Goal: Communication & Community: Answer question/provide support

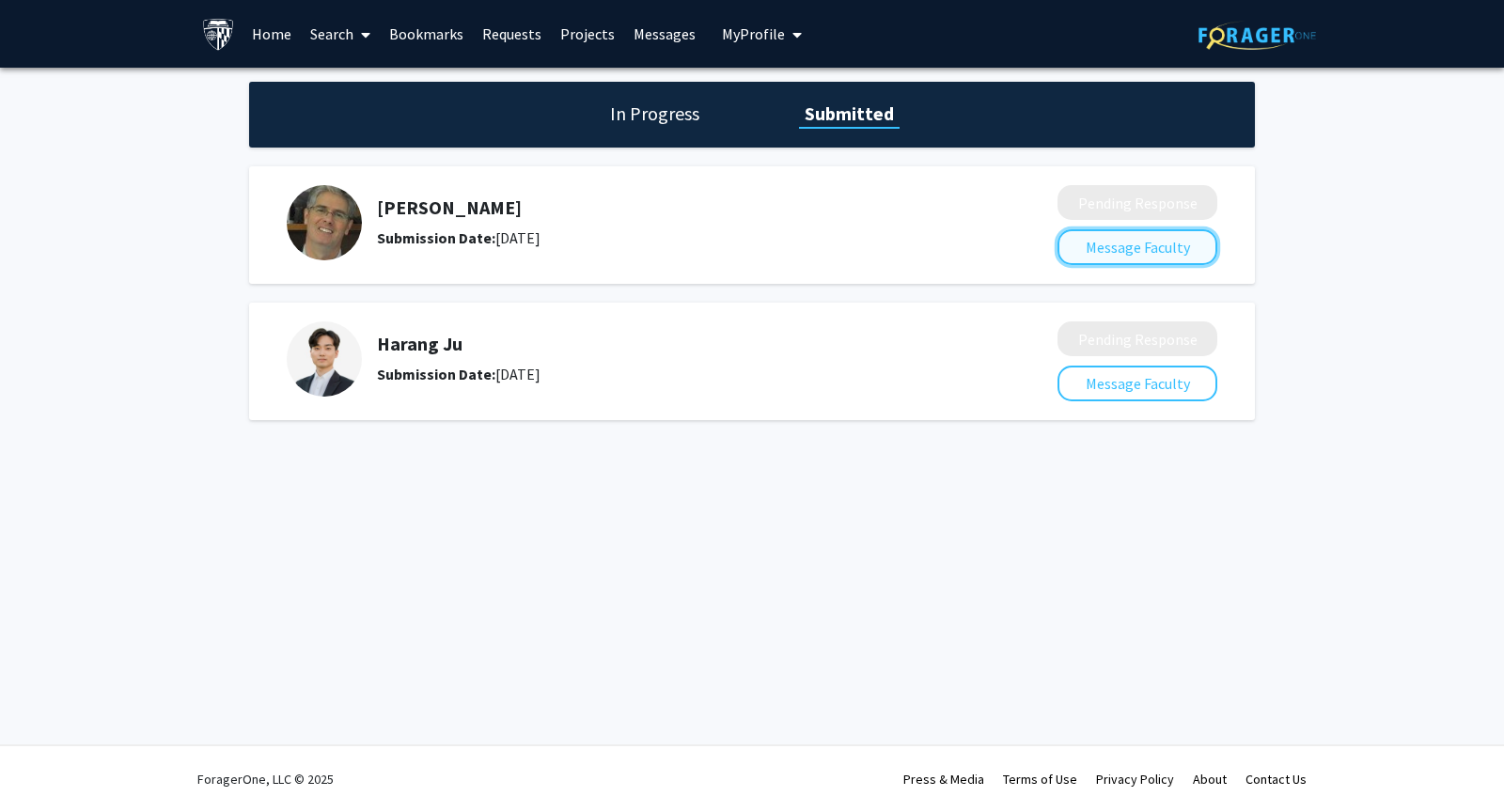
click at [1118, 252] on button "Message Faculty" at bounding box center [1136, 247] width 160 height 36
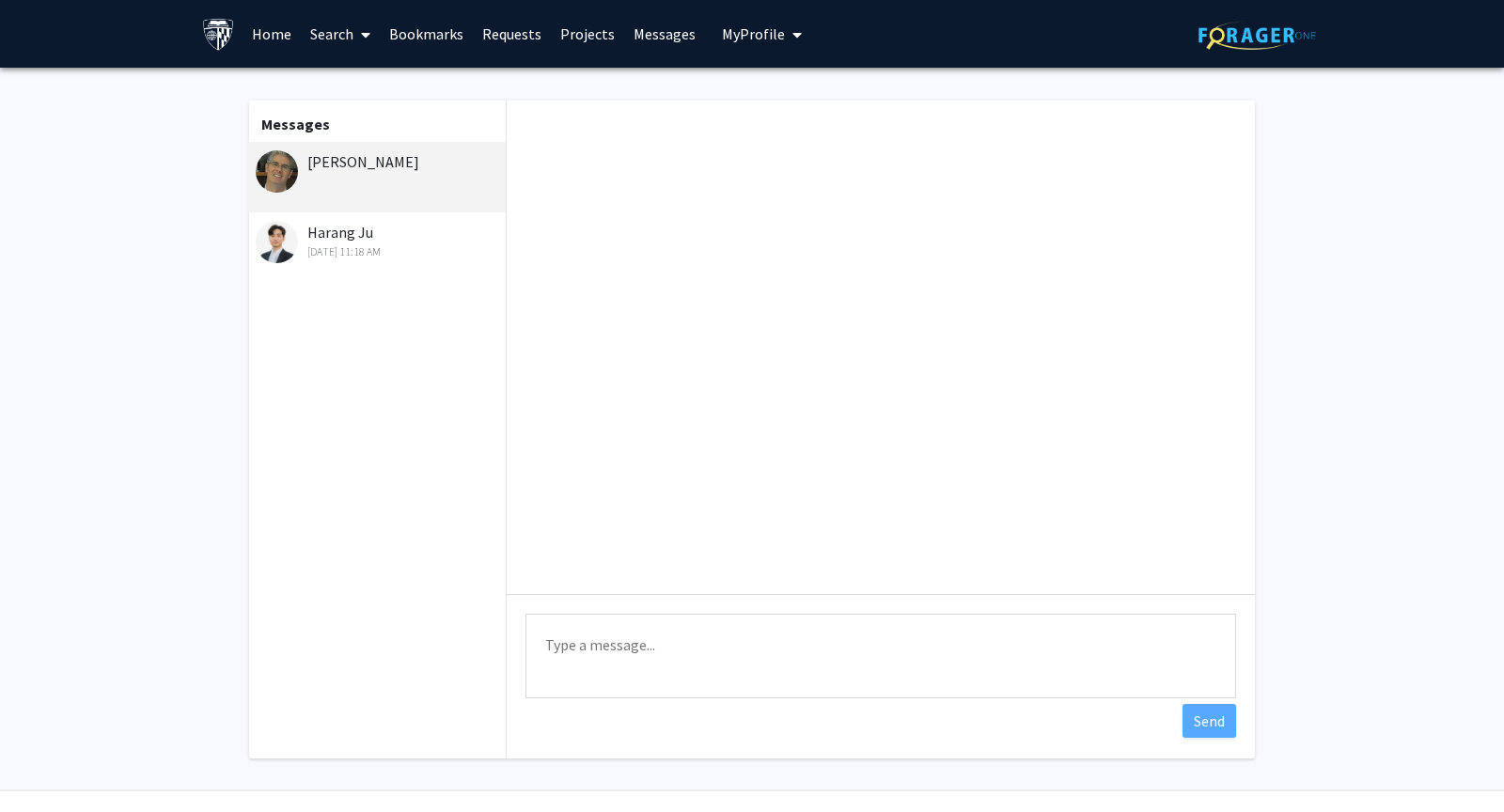
click at [324, 240] on div "Harang Ju Sep 16, 2025 11:18 AM" at bounding box center [378, 241] width 245 height 40
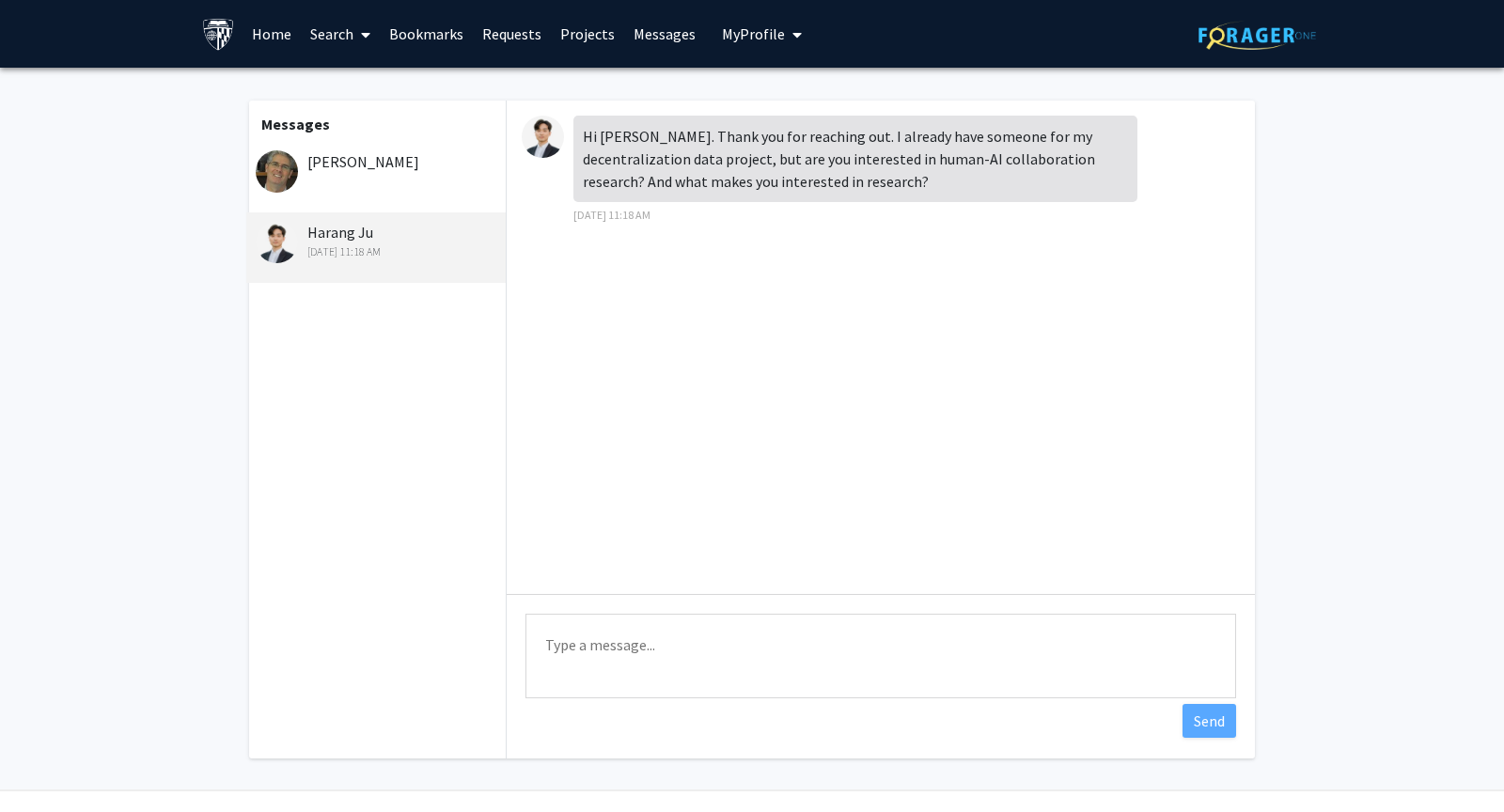
click at [345, 181] on div "[PERSON_NAME]" at bounding box center [376, 176] width 260 height 70
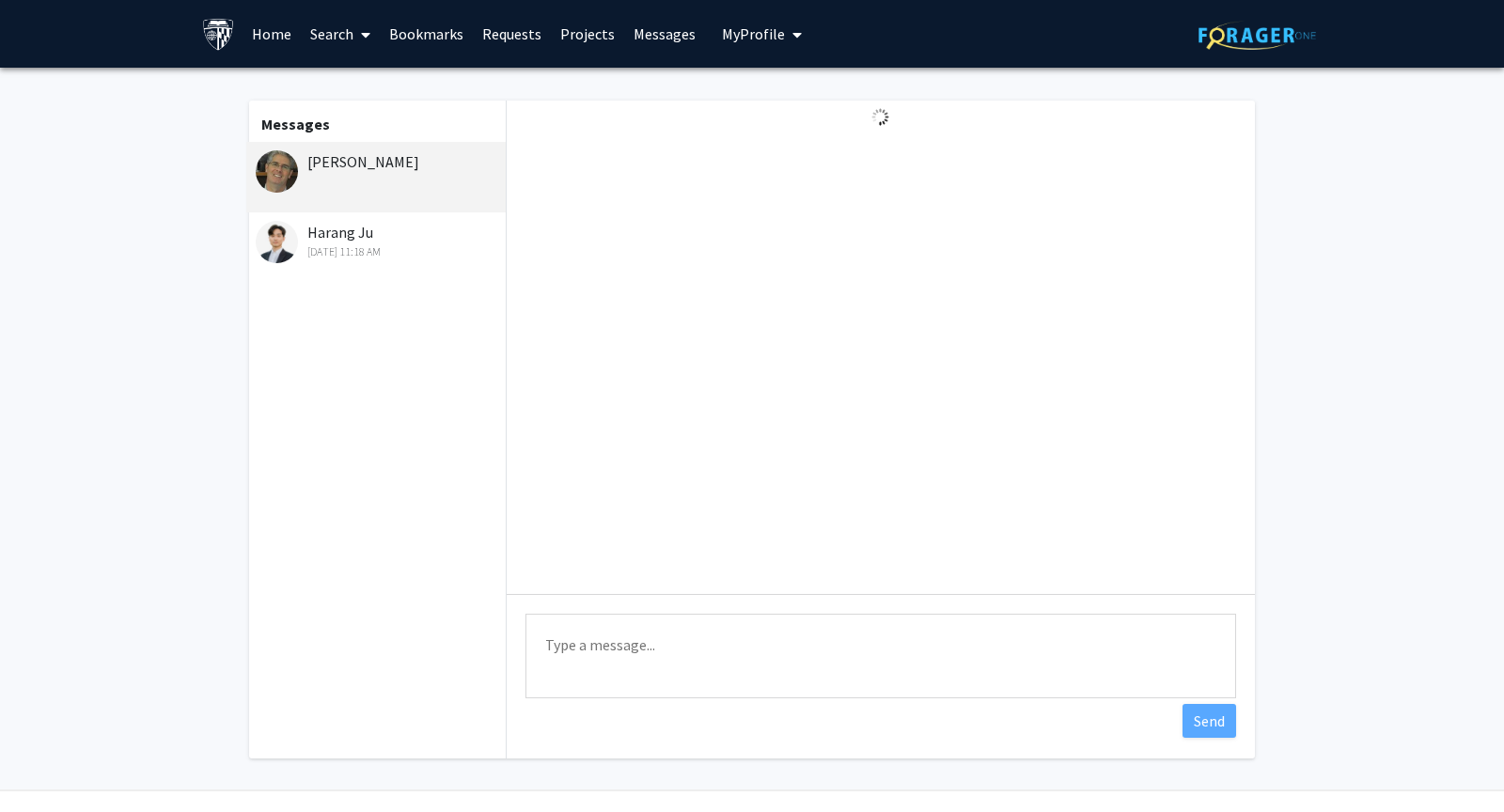
click at [359, 257] on div "[DATE] 11:18 AM" at bounding box center [378, 252] width 245 height 17
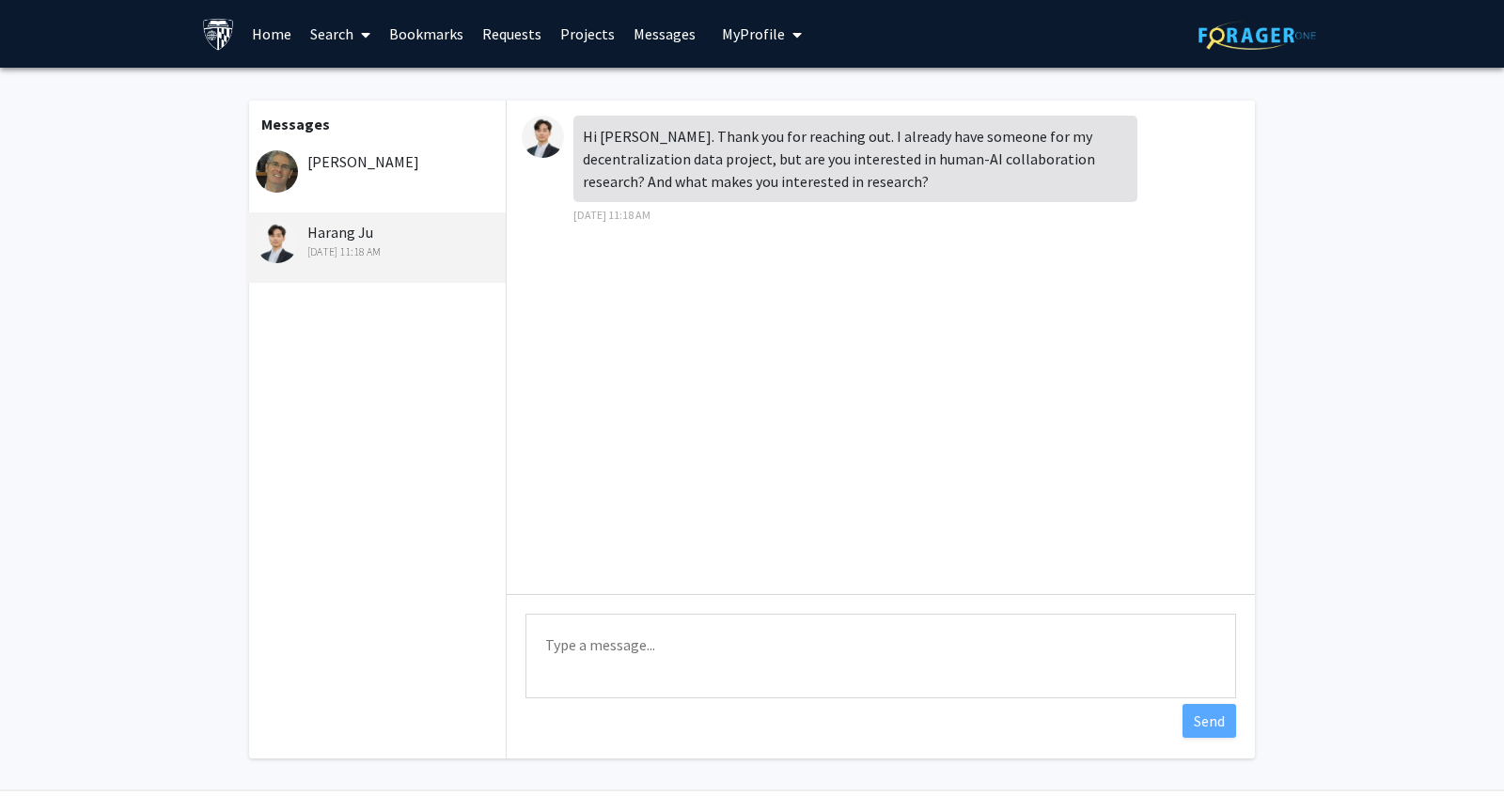
click at [429, 180] on div "[PERSON_NAME]" at bounding box center [376, 176] width 260 height 70
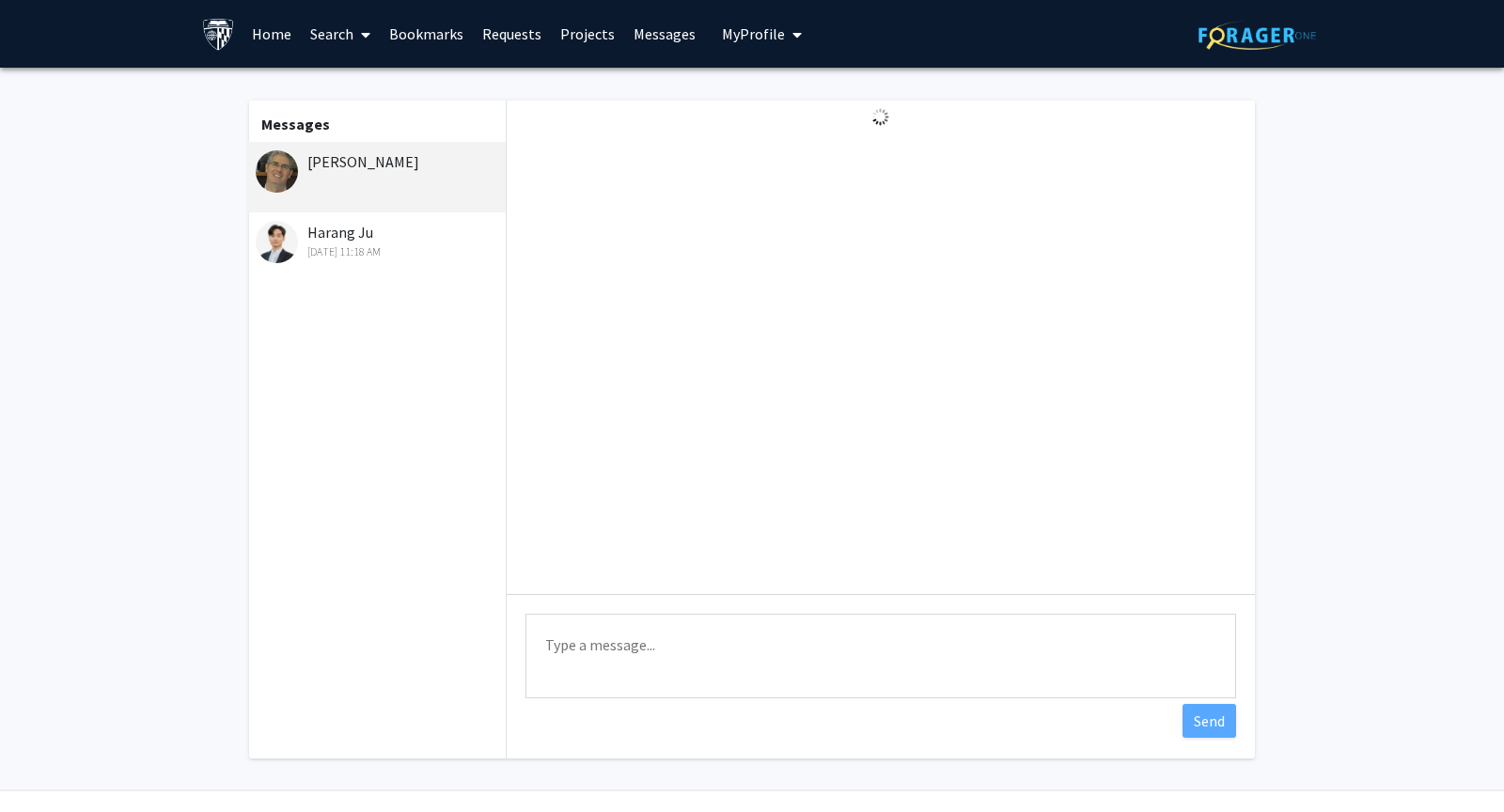
click at [430, 252] on div "[DATE] 11:18 AM" at bounding box center [378, 252] width 245 height 17
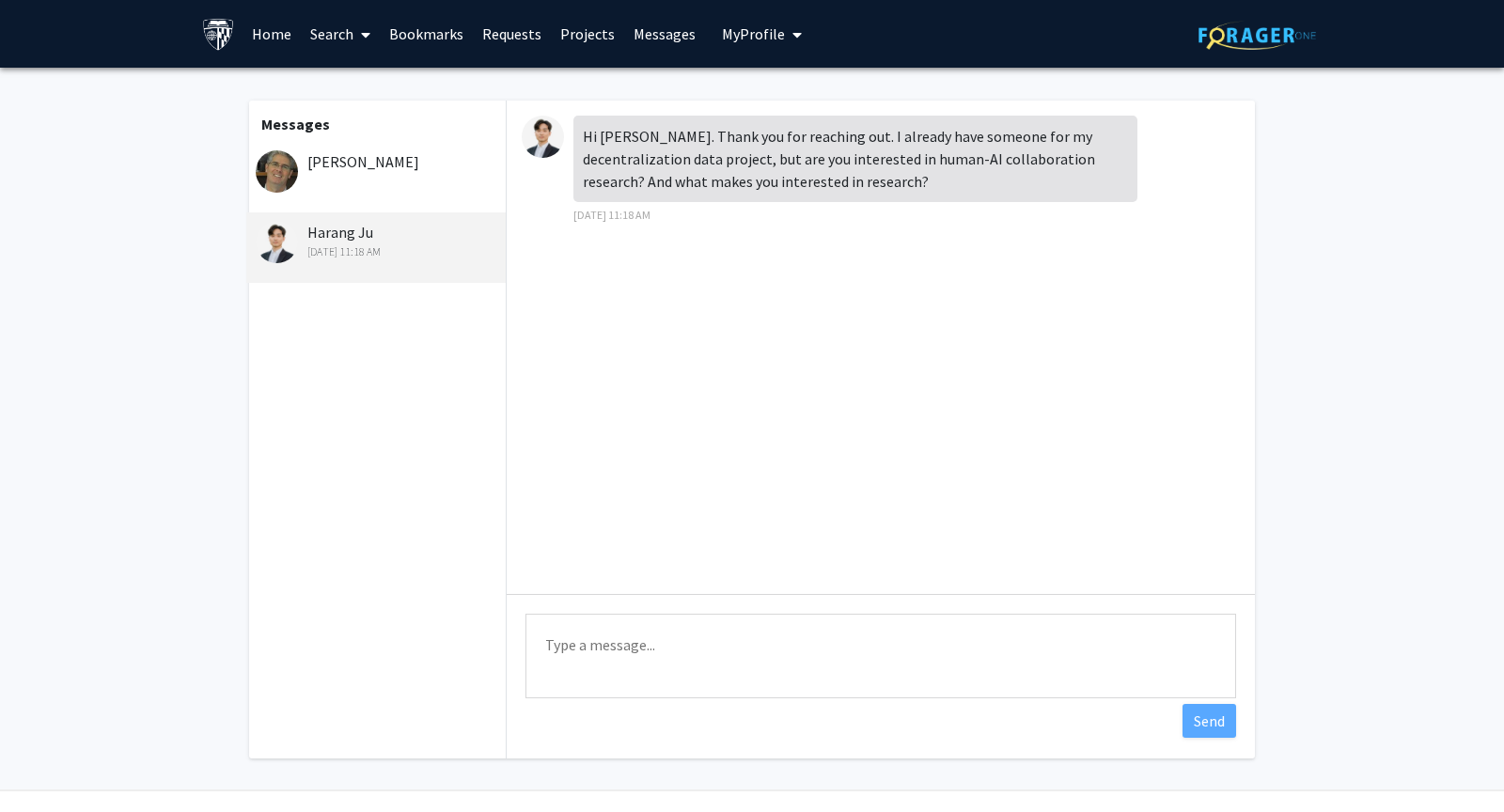
click at [650, 652] on textarea "Type a message" at bounding box center [880, 655] width 711 height 84
paste textarea "Hi Professor Ju, Thank you for letting me know. Yes, I would be very interested…"
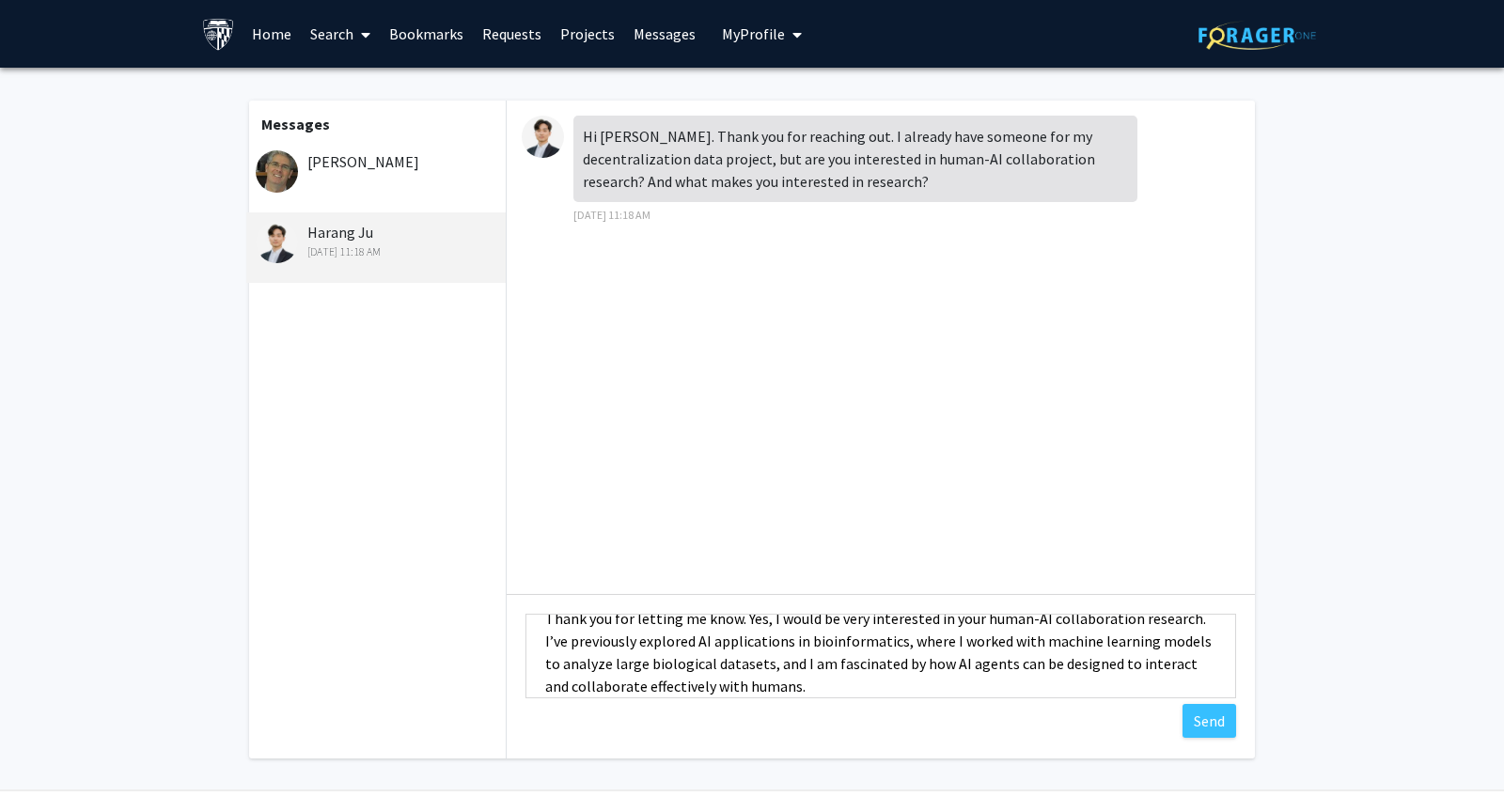
scroll to position [78, 0]
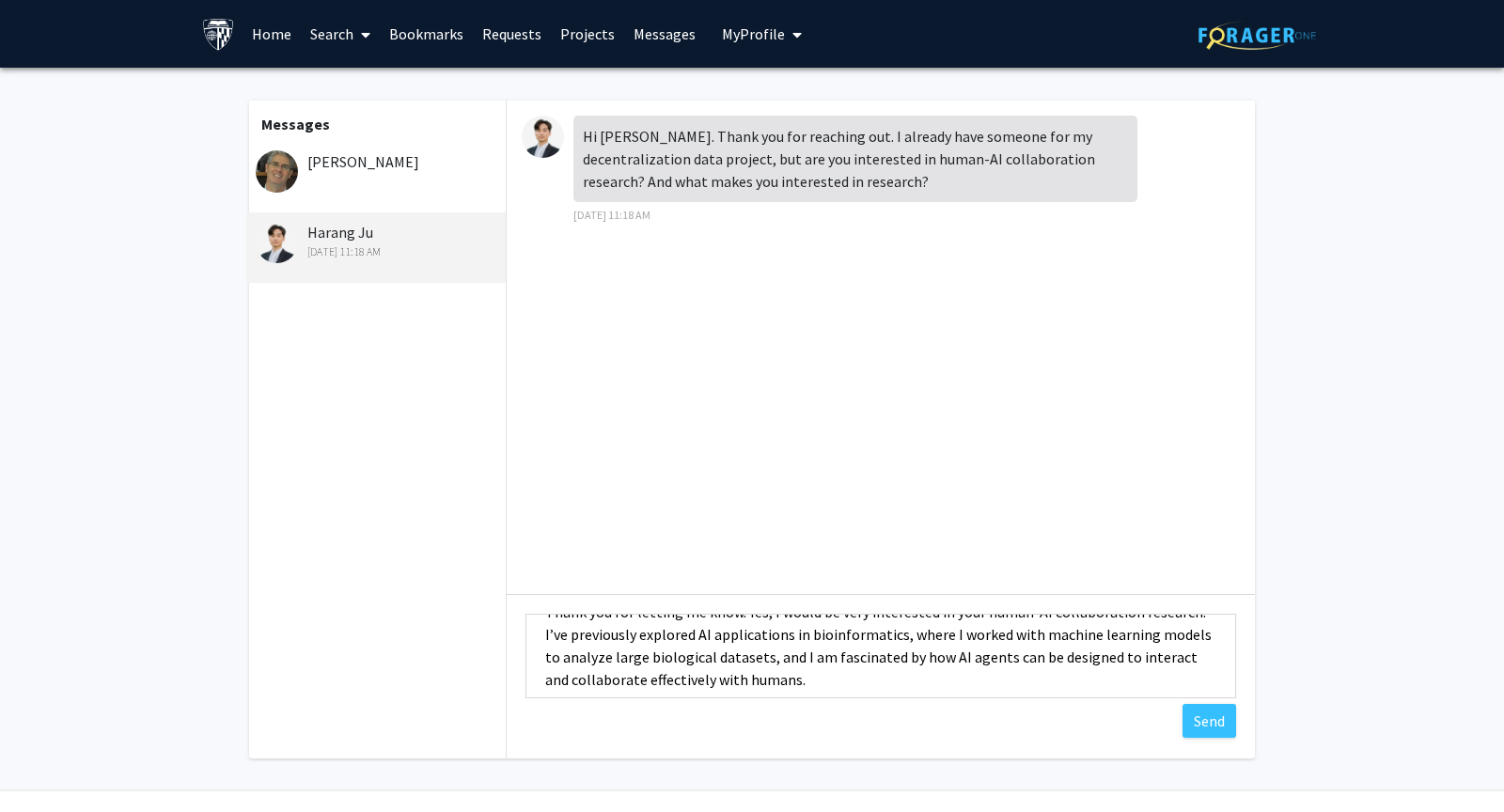
click at [1166, 629] on textarea "Hi Professor Ju, Thank you for letting me know. Yes, I would be very interested…" at bounding box center [880, 655] width 711 height 84
click at [1034, 680] on textarea "Hi Professor Ju, Thank you for letting me know. Yes, I would be very interested…" at bounding box center [880, 655] width 711 height 84
click at [991, 685] on textarea "Hi Professor Ju, Thank you for letting me know. Yes, I would be very interested…" at bounding box center [880, 655] width 711 height 84
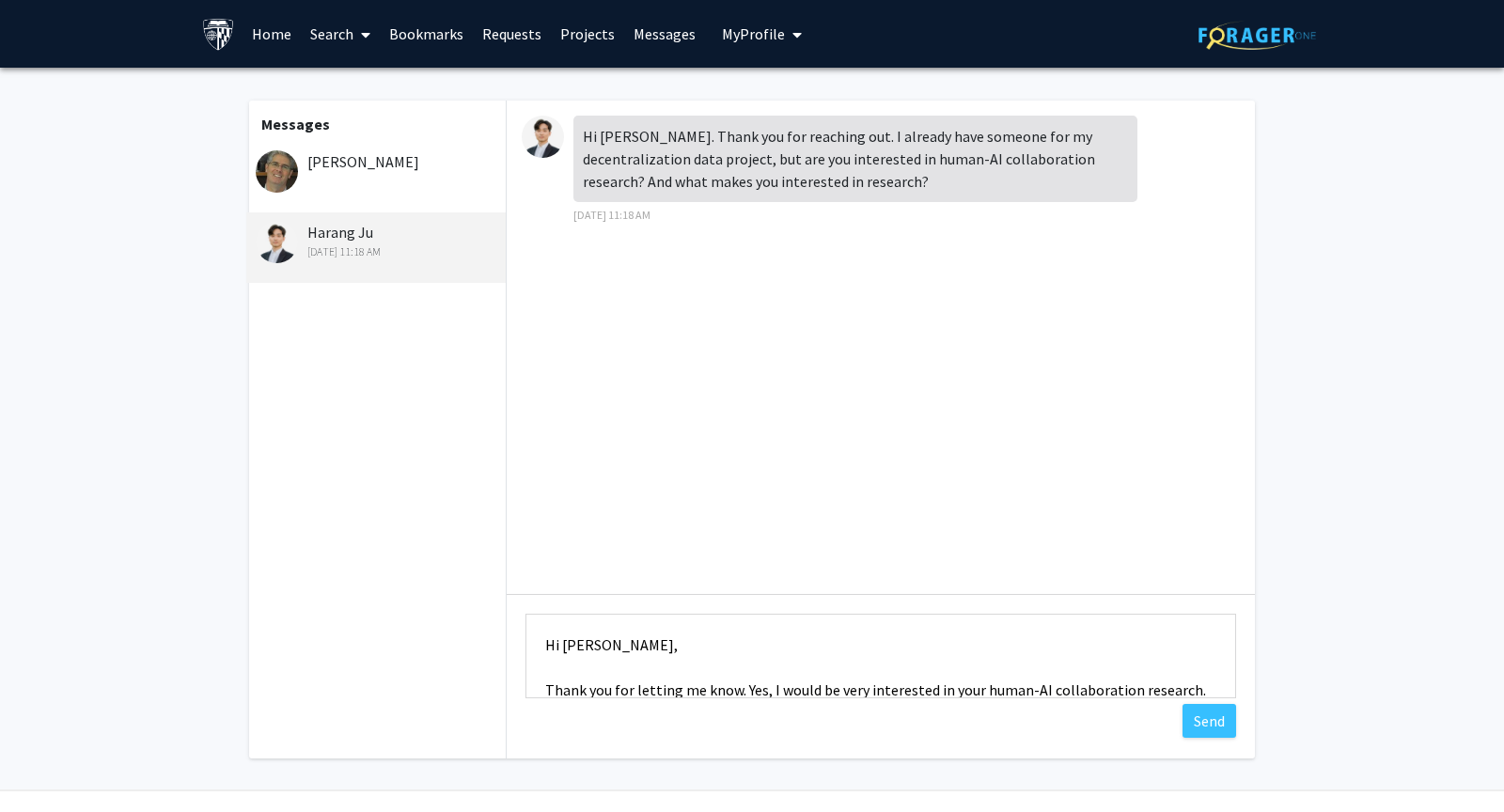
drag, startPoint x: 937, startPoint y: 676, endPoint x: 637, endPoint y: 492, distance: 351.9
click at [637, 492] on div "Hi Sahil. Thank you for reaching out. I already have someone for my decentraliz…" at bounding box center [880, 429] width 749 height 658
paste textarea "to analyze large biological datasets, and I am fascinated by how AI agents can …"
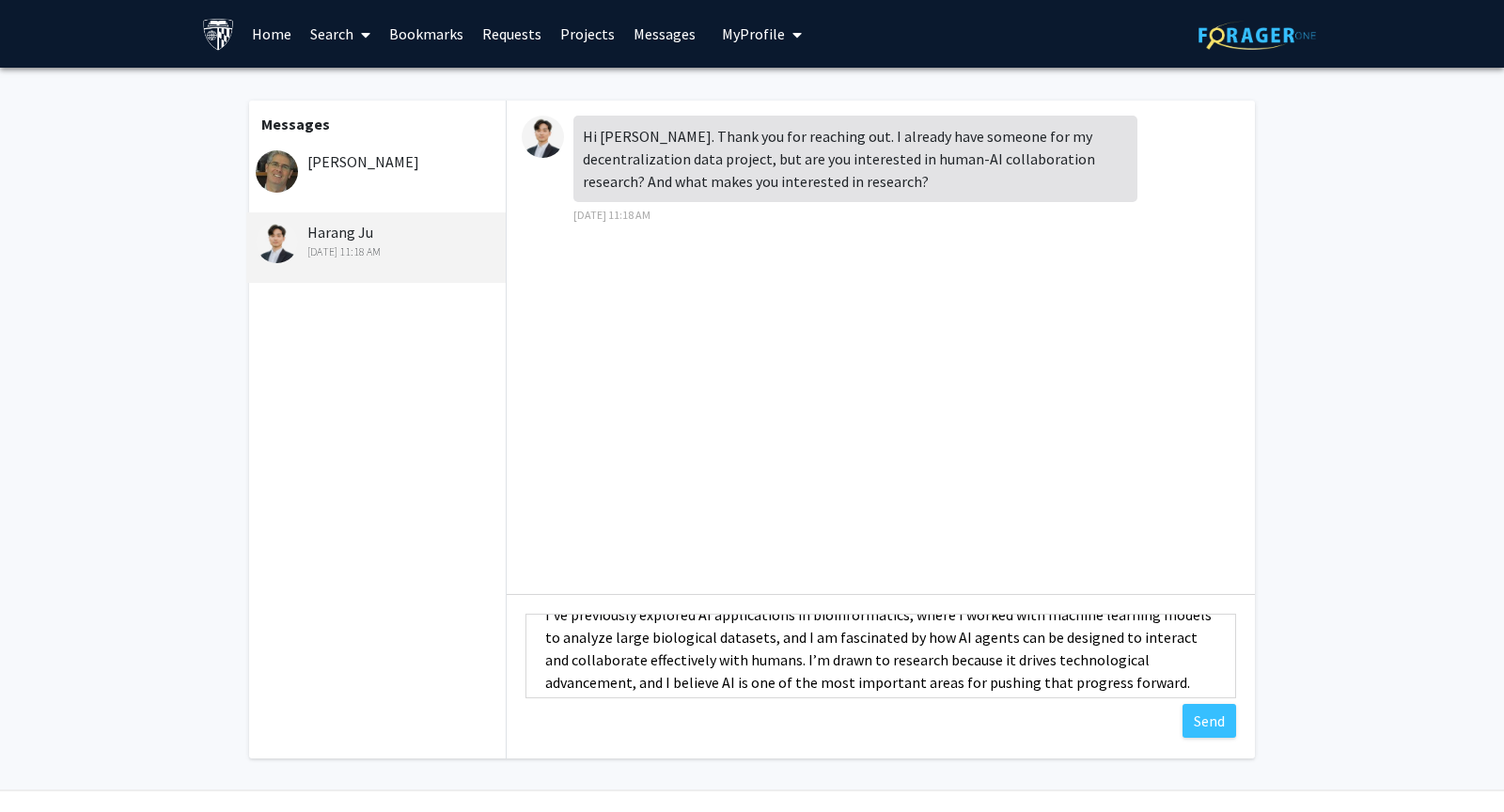
scroll to position [135, 0]
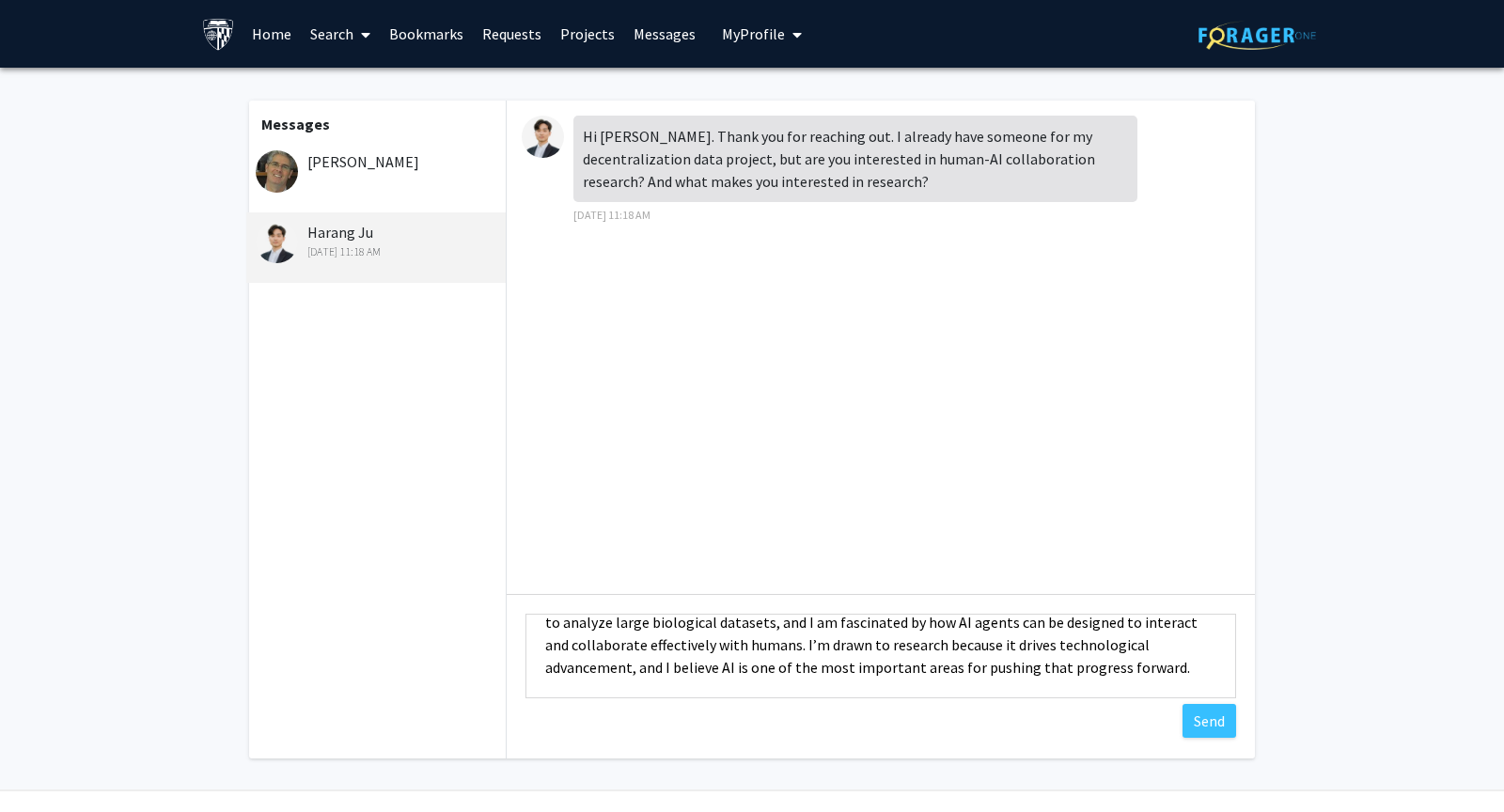
click at [785, 677] on textarea "Hi [PERSON_NAME], Thank you for letting me know. Yes, I would be very intereste…" at bounding box center [880, 655] width 711 height 84
type textarea "Hi [PERSON_NAME], Thank you for letting me know. Yes, I would be very intereste…"
click at [1208, 723] on button "Send" at bounding box center [1210, 721] width 54 height 34
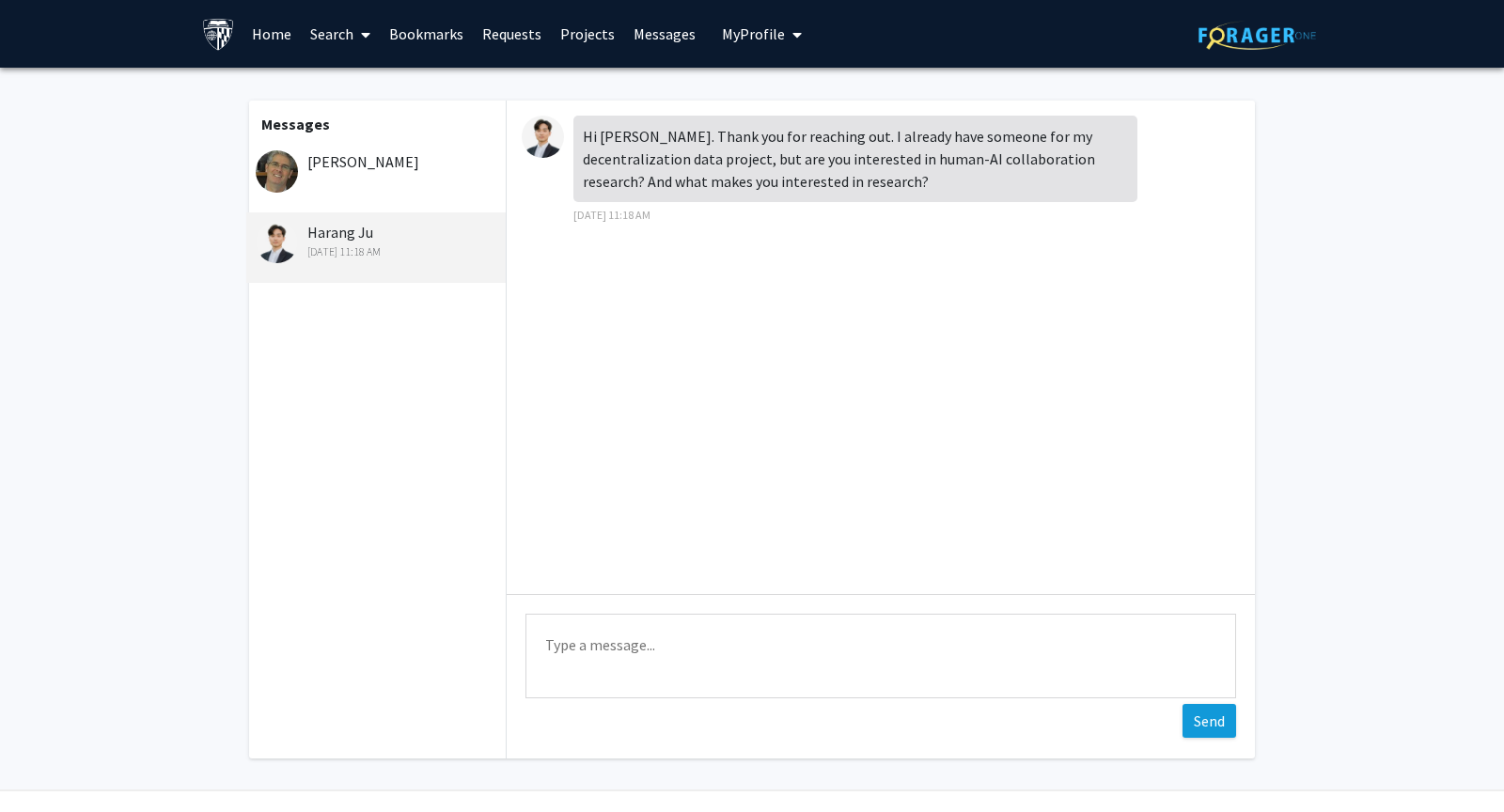
scroll to position [0, 0]
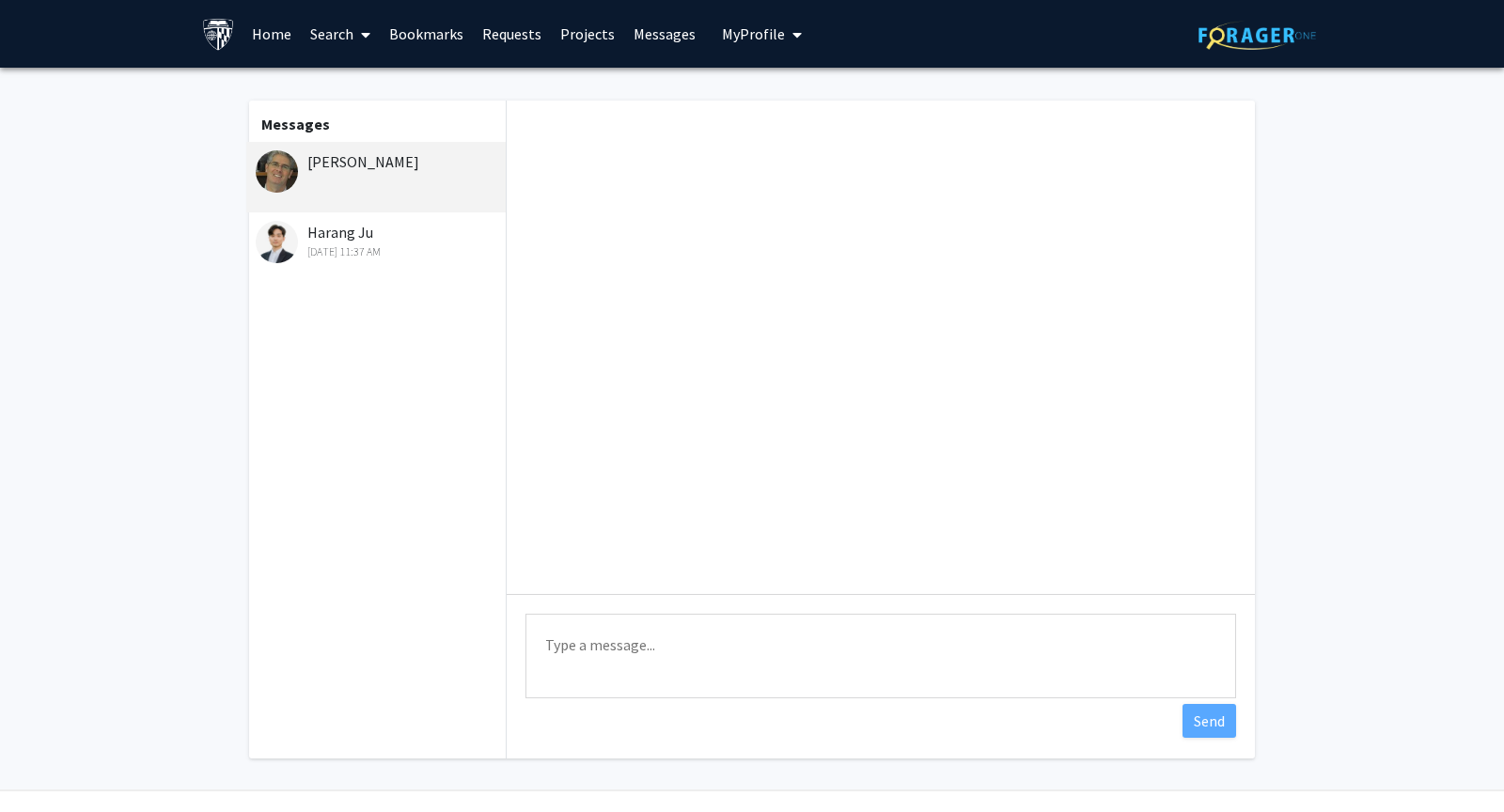
click at [425, 244] on div "[DATE] 11:37 AM" at bounding box center [378, 252] width 245 height 17
click at [361, 249] on div "[DATE] 11:37 AM" at bounding box center [378, 252] width 245 height 17
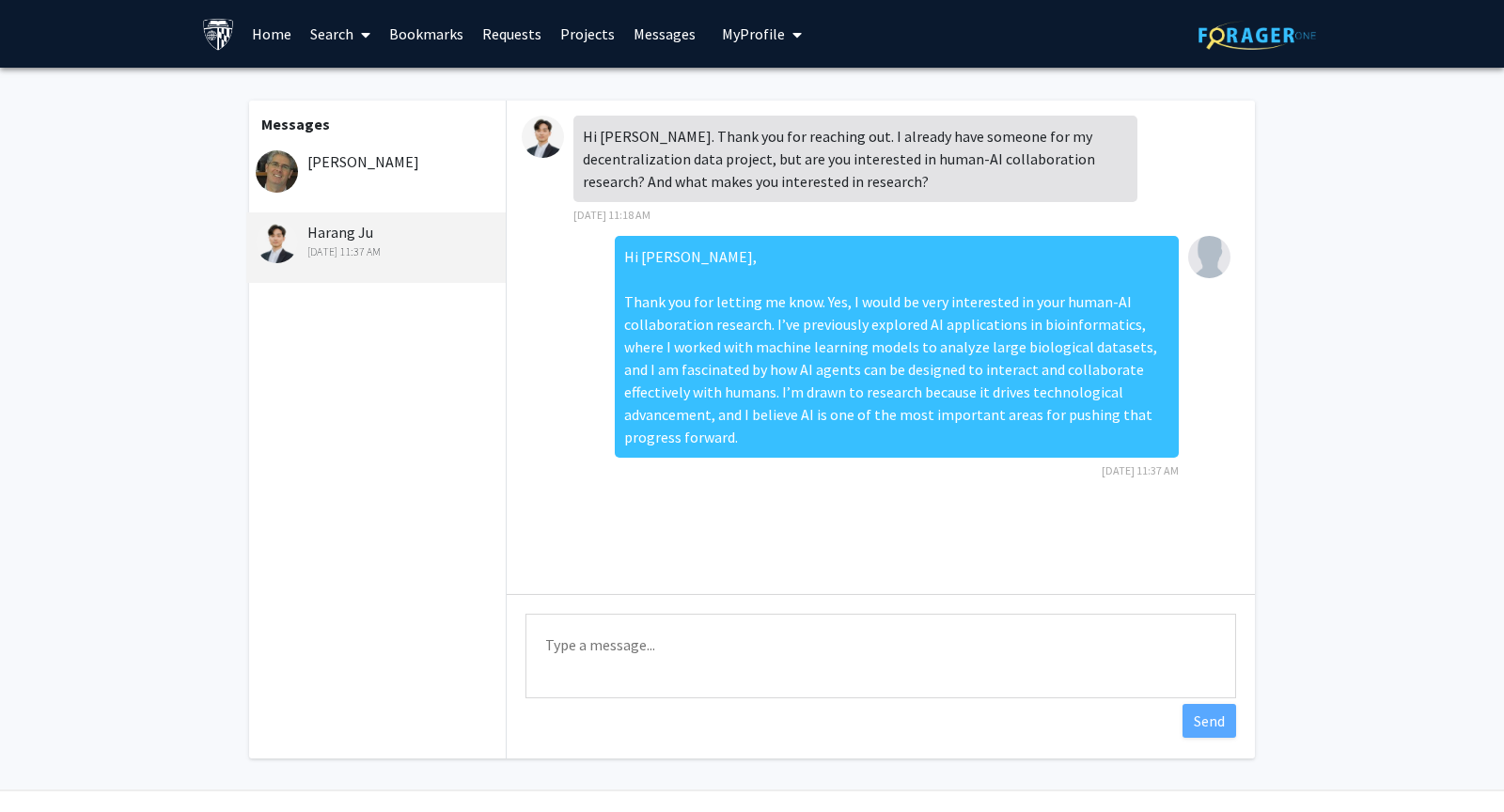
click at [321, 174] on div "[PERSON_NAME]" at bounding box center [376, 176] width 260 height 70
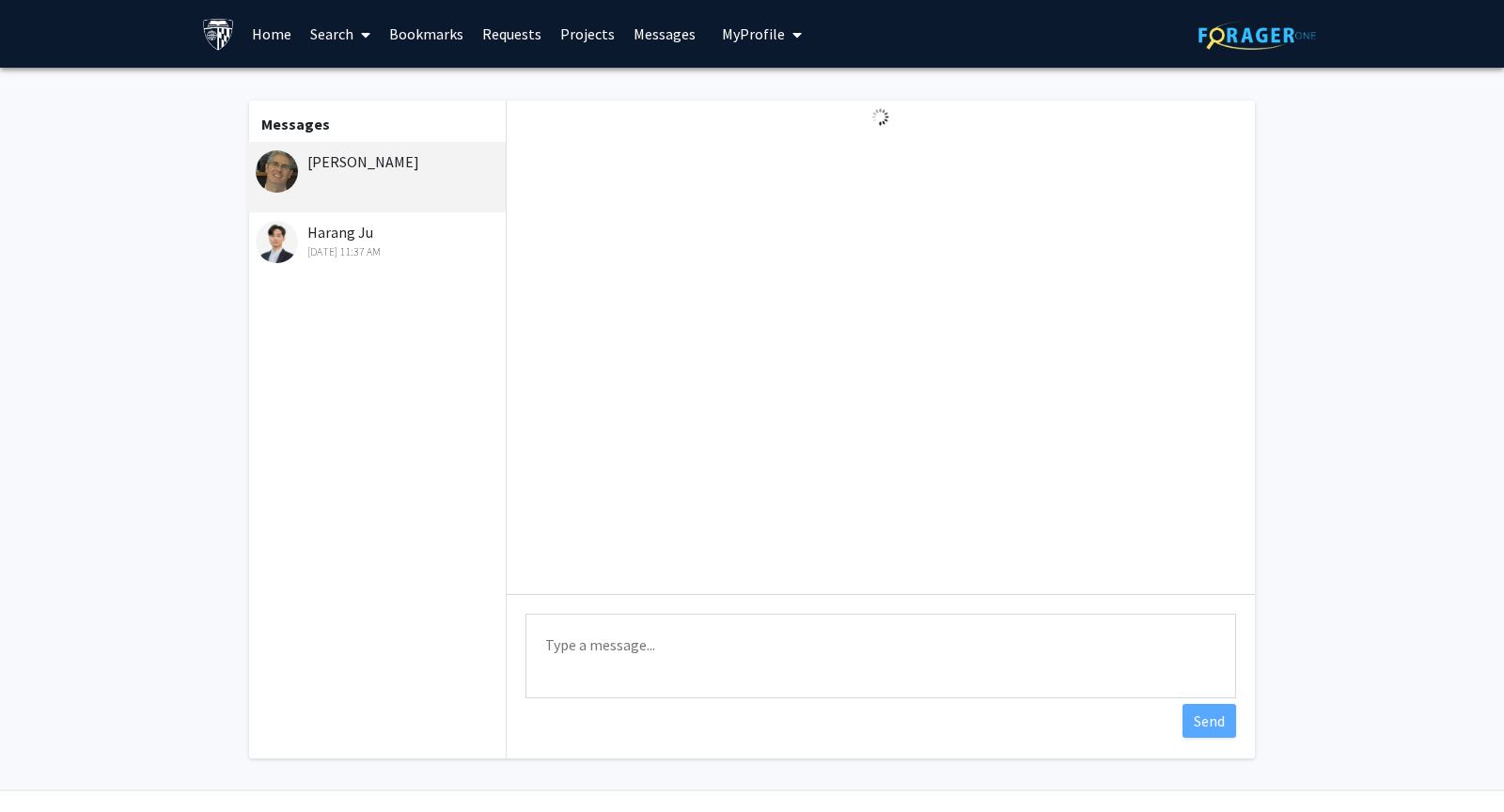
click at [338, 231] on div "Harang Ju [DATE] 11:37 AM" at bounding box center [378, 241] width 245 height 40
click at [366, 244] on div "[DATE] 11:37 AM" at bounding box center [378, 252] width 245 height 17
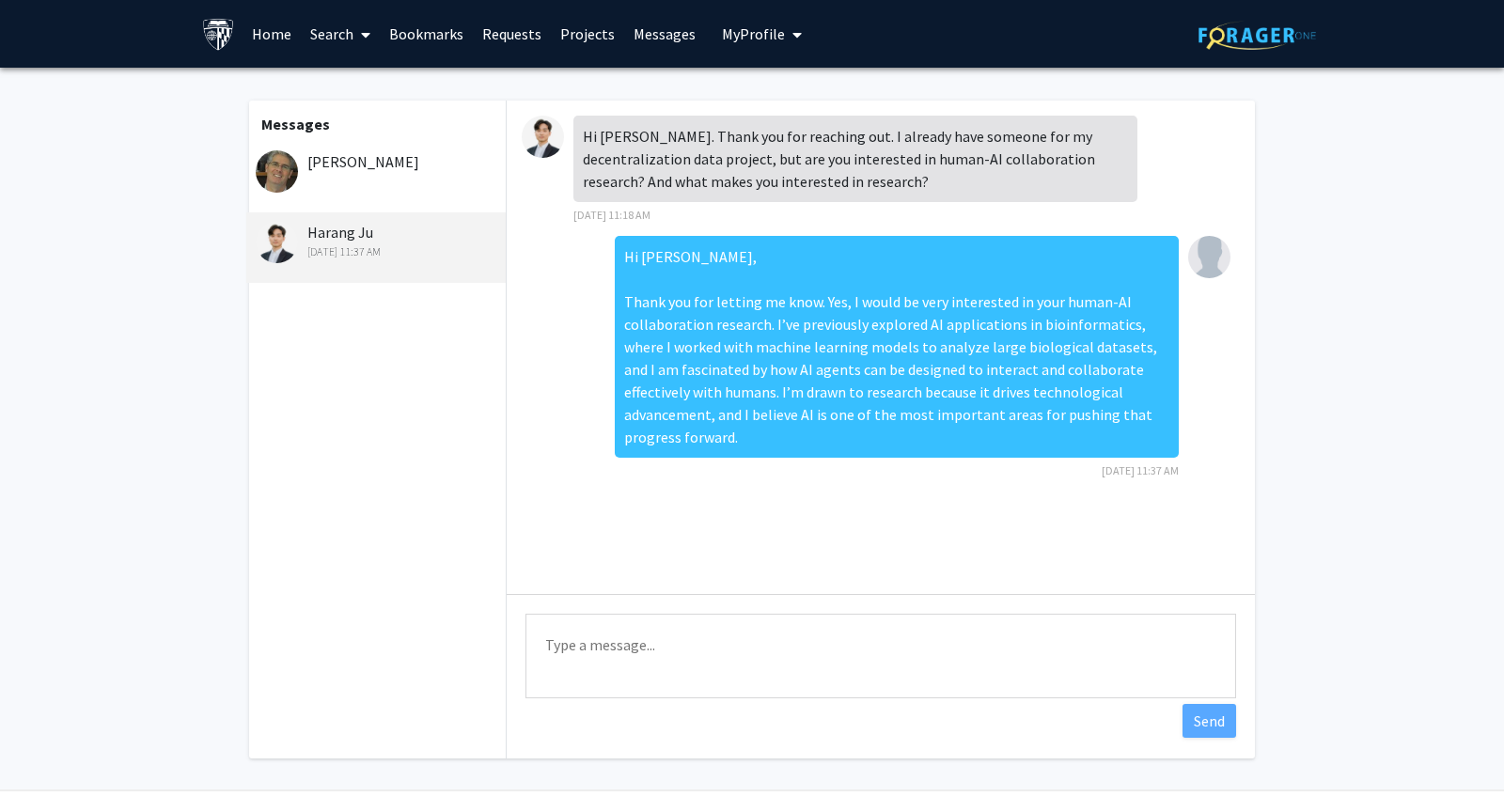
click at [381, 175] on div "[PERSON_NAME]" at bounding box center [376, 176] width 260 height 70
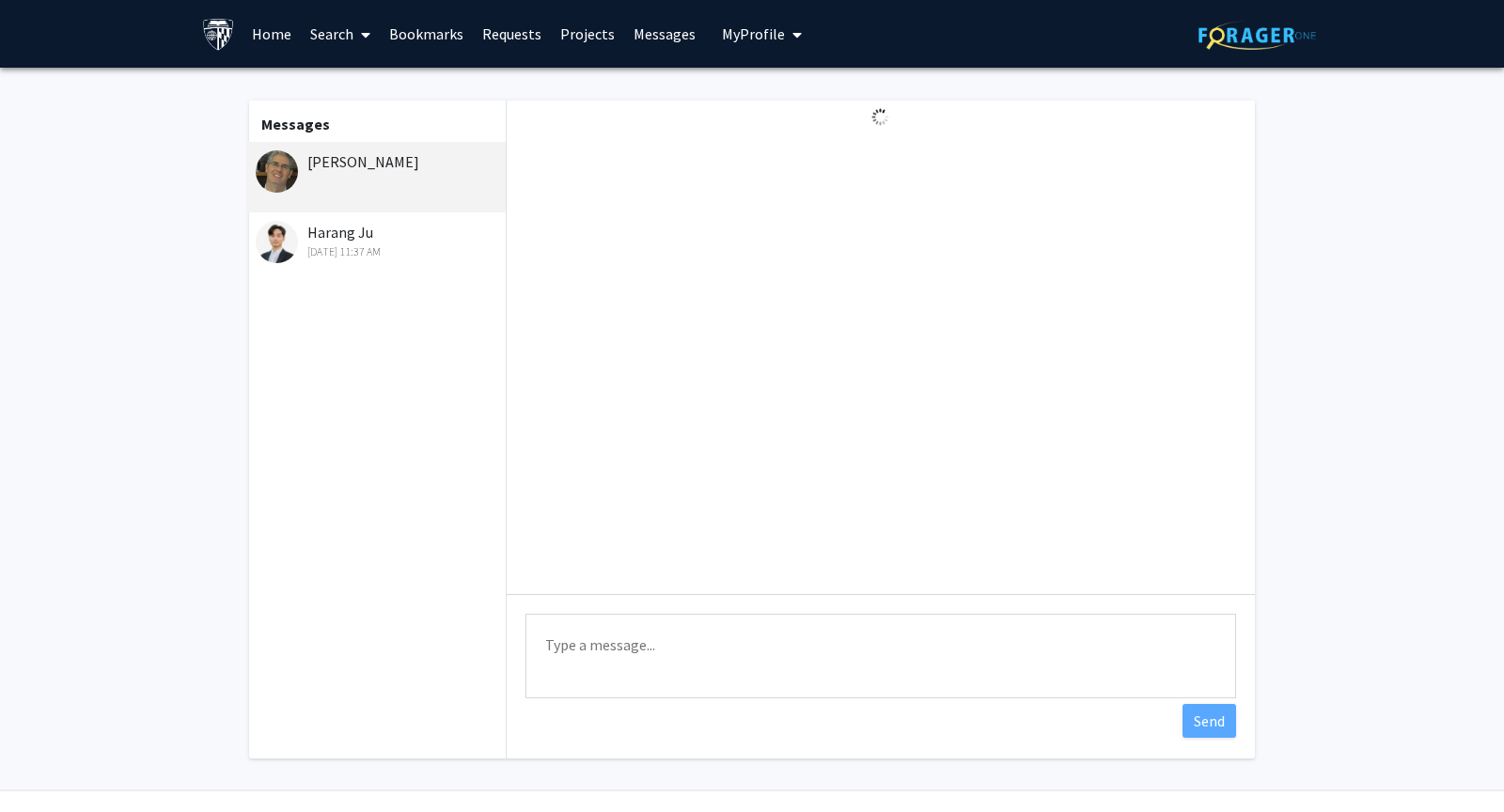
click at [359, 240] on div "Harang Ju [DATE] 11:37 AM" at bounding box center [378, 241] width 245 height 40
